Goal: Information Seeking & Learning: Check status

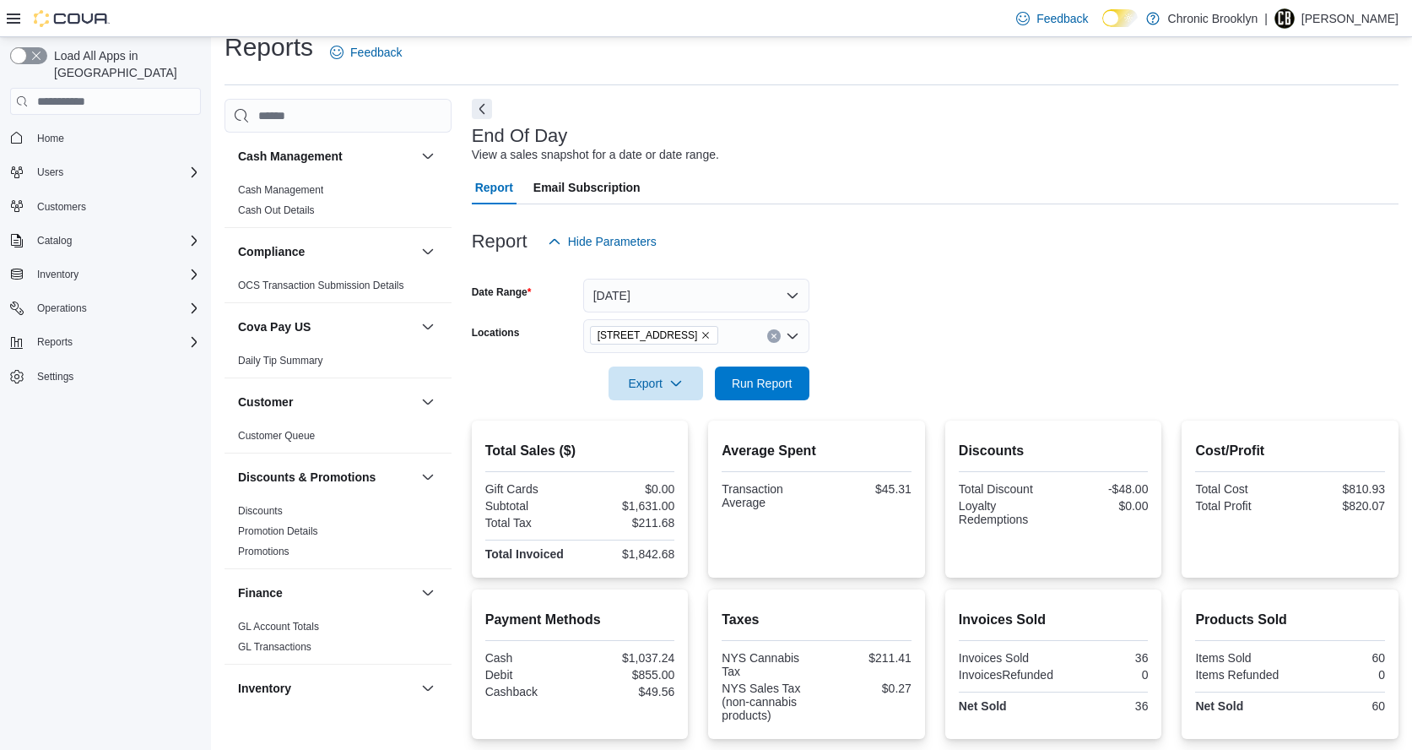
scroll to position [167, 0]
